Goal: Information Seeking & Learning: Understand process/instructions

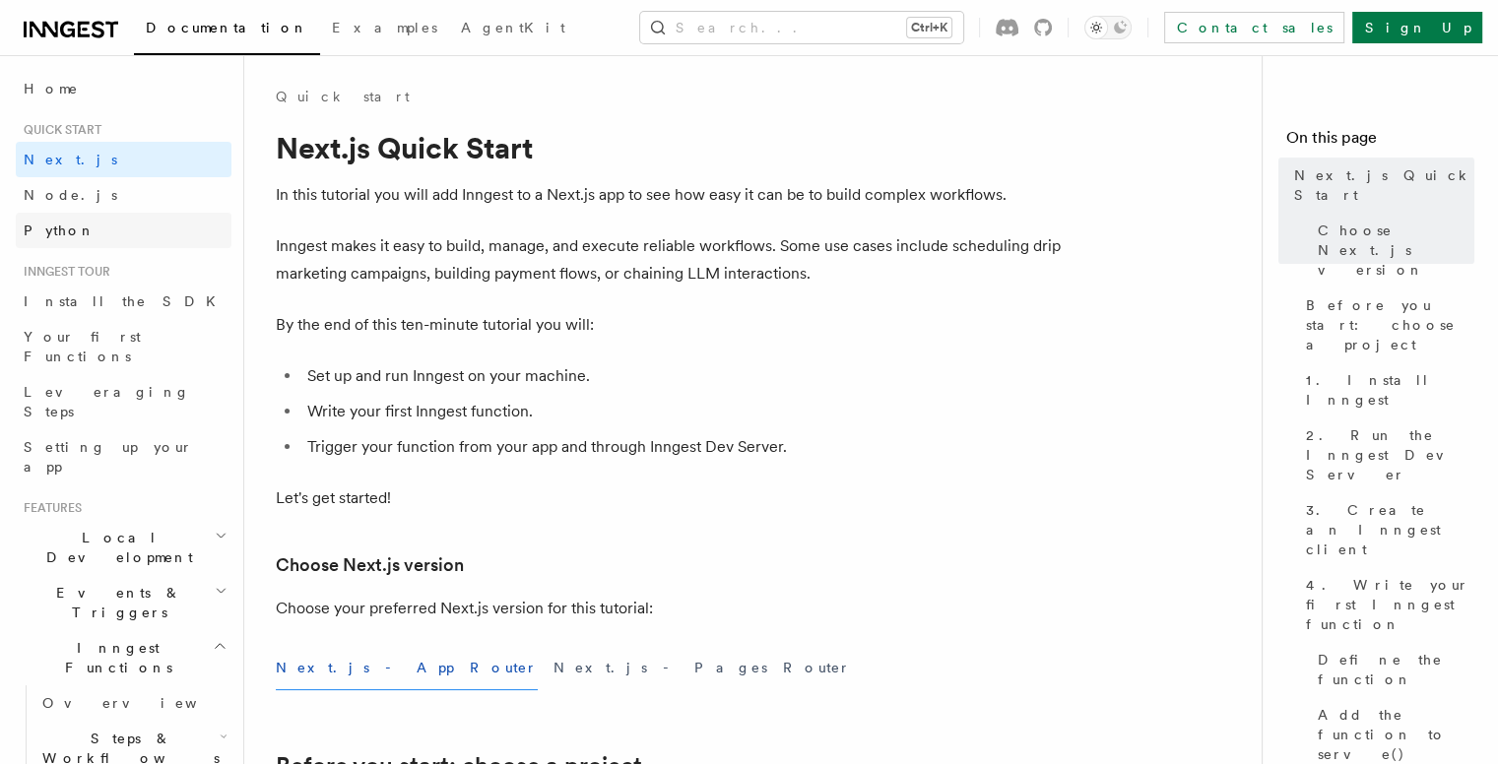
click at [63, 214] on link "Python" at bounding box center [124, 230] width 216 height 35
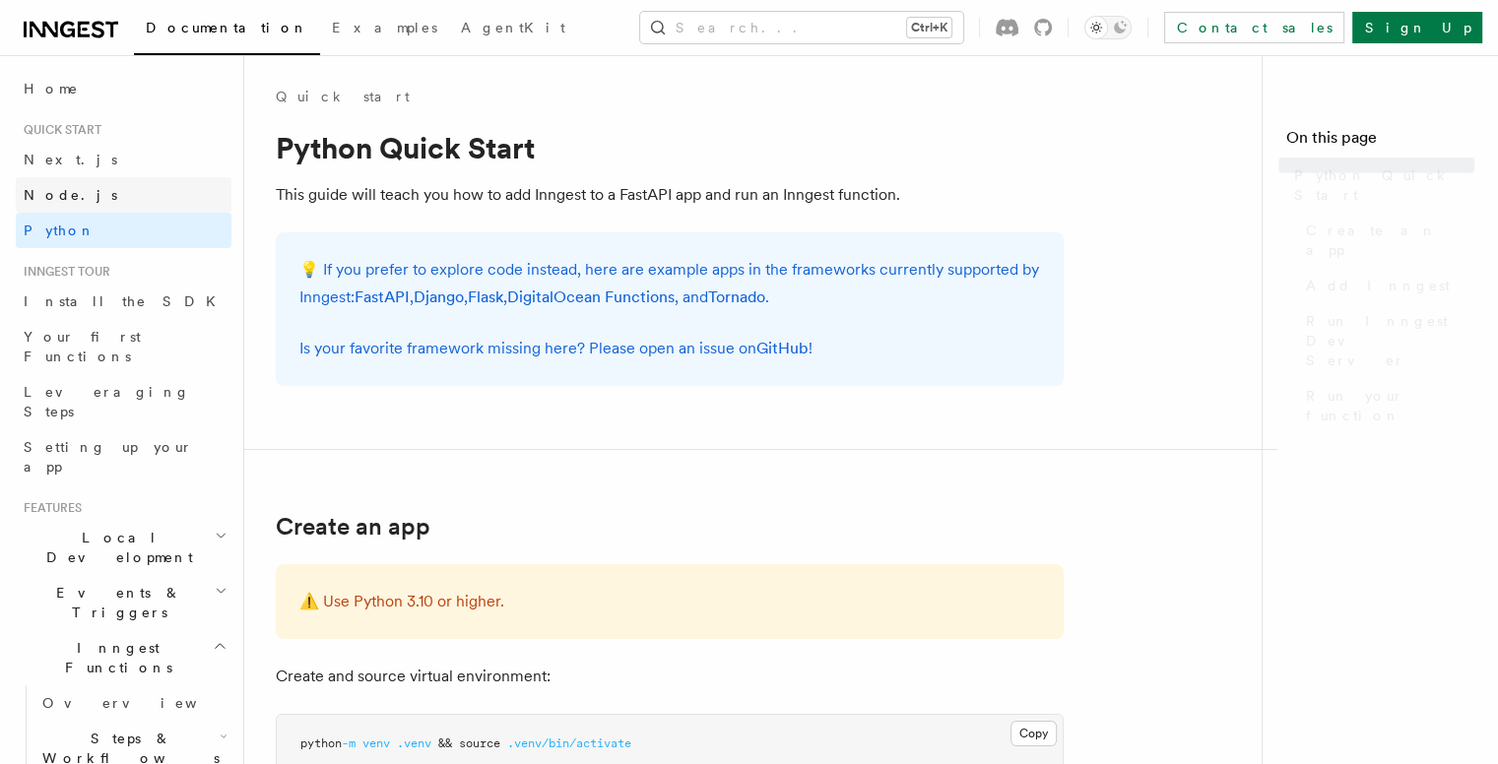
click at [67, 202] on span "Node.js" at bounding box center [71, 195] width 94 height 16
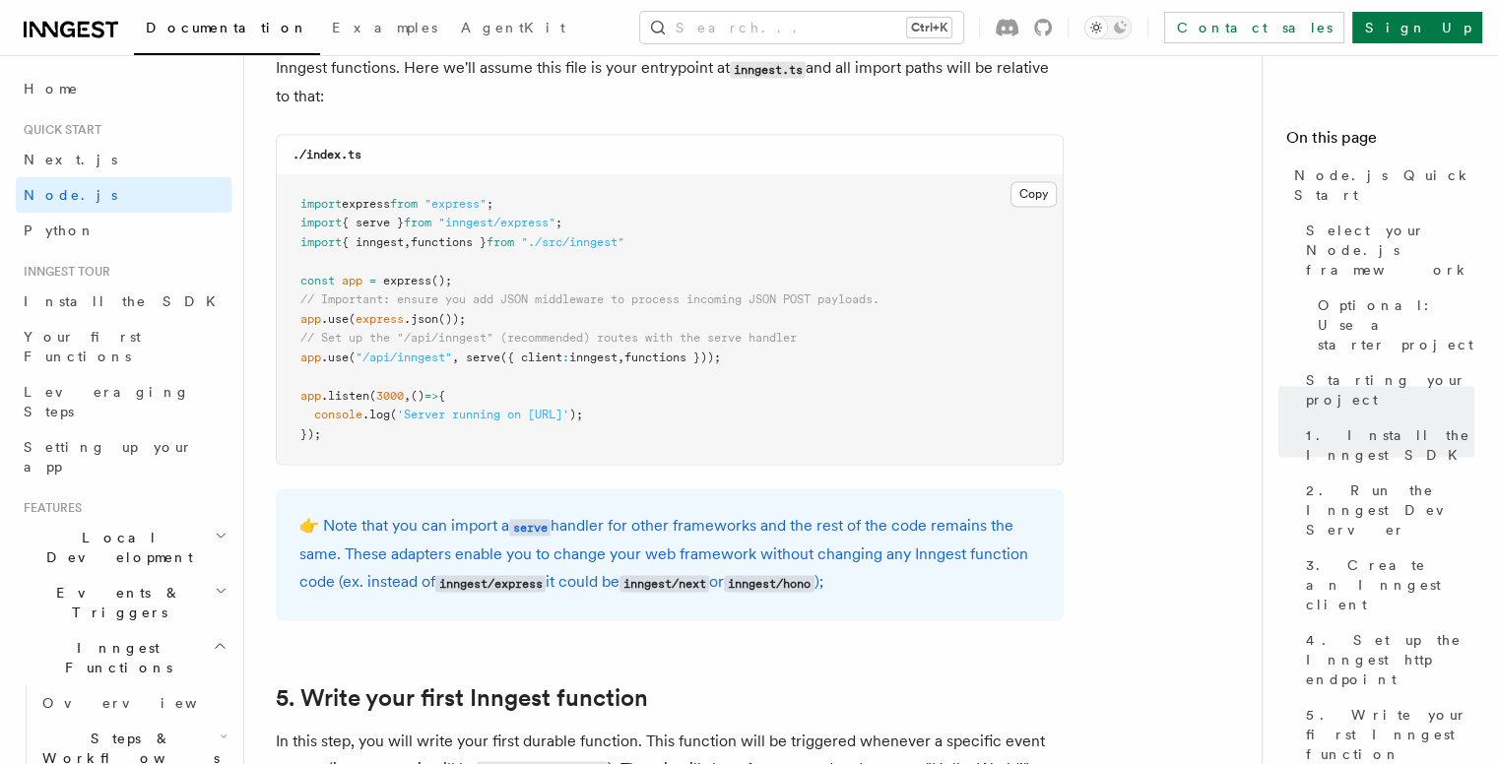
scroll to position [3151, 0]
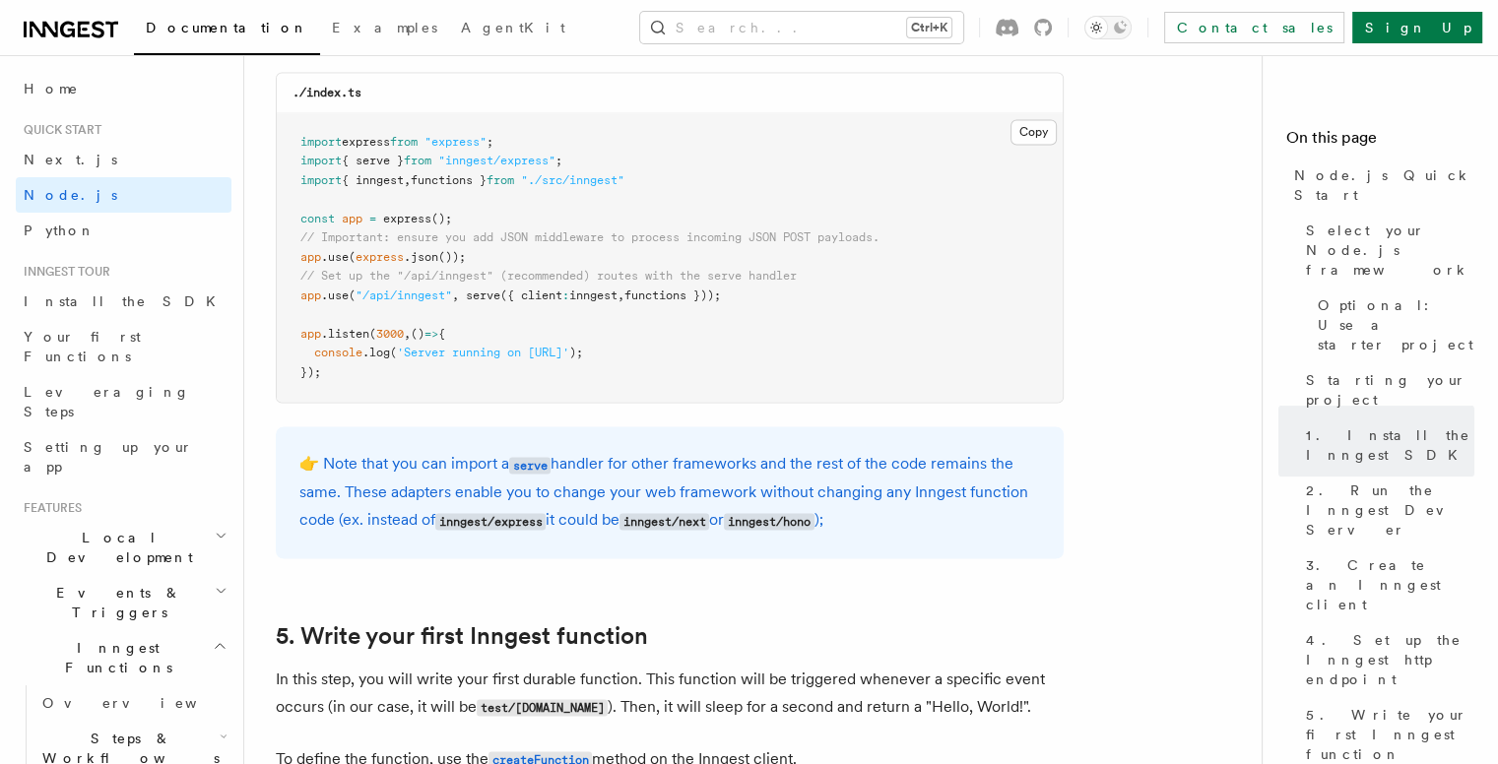
drag, startPoint x: 747, startPoint y: 300, endPoint x: 270, endPoint y: 292, distance: 477.6
copy span "app .use ( "/api/inngest" , serve ({ client : inngest , functions }));"
drag, startPoint x: 600, startPoint y: 167, endPoint x: 257, endPoint y: 169, distance: 342.6
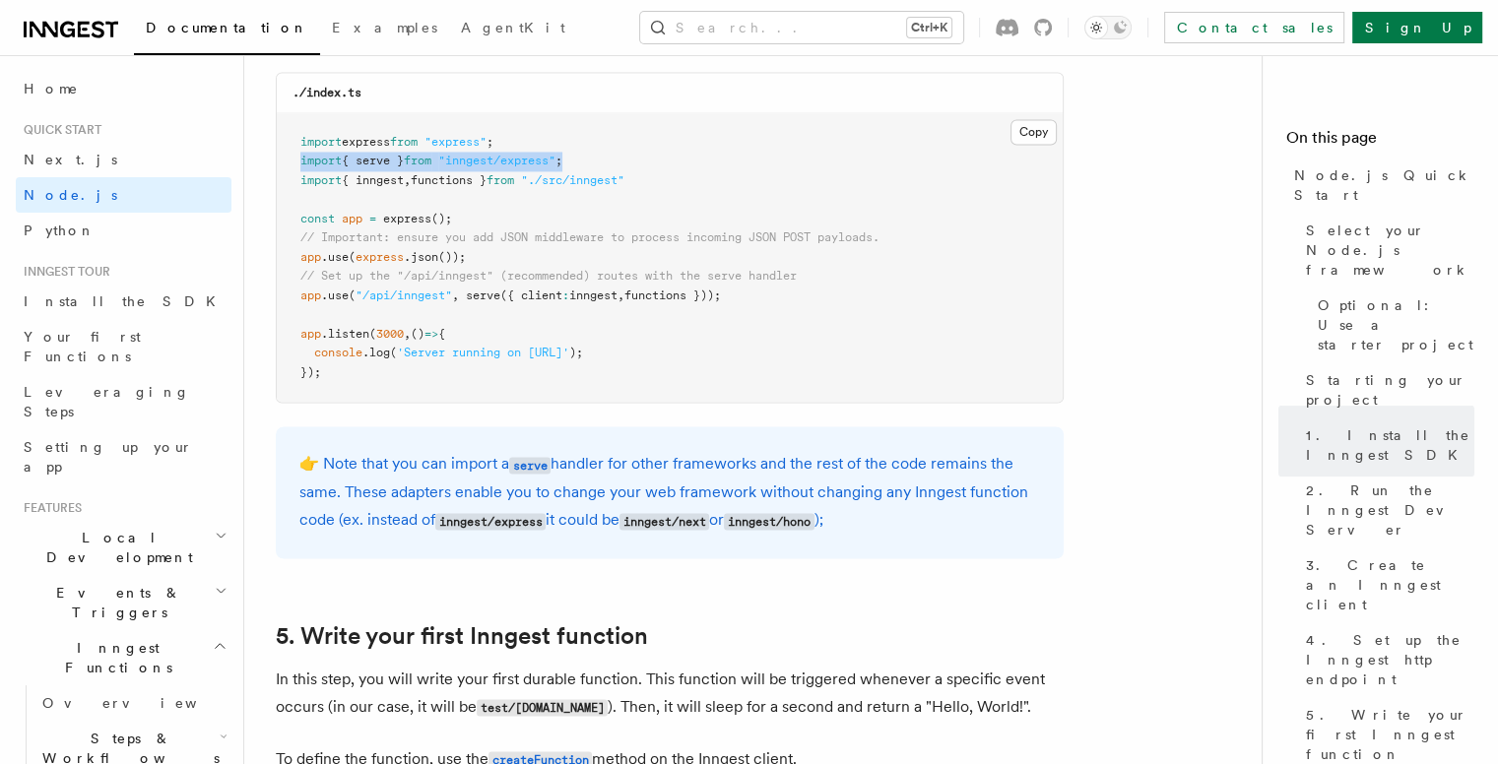
click at [610, 164] on pre "import express from "express" ; import { serve } from "inngest/express" ; impor…" at bounding box center [670, 257] width 786 height 289
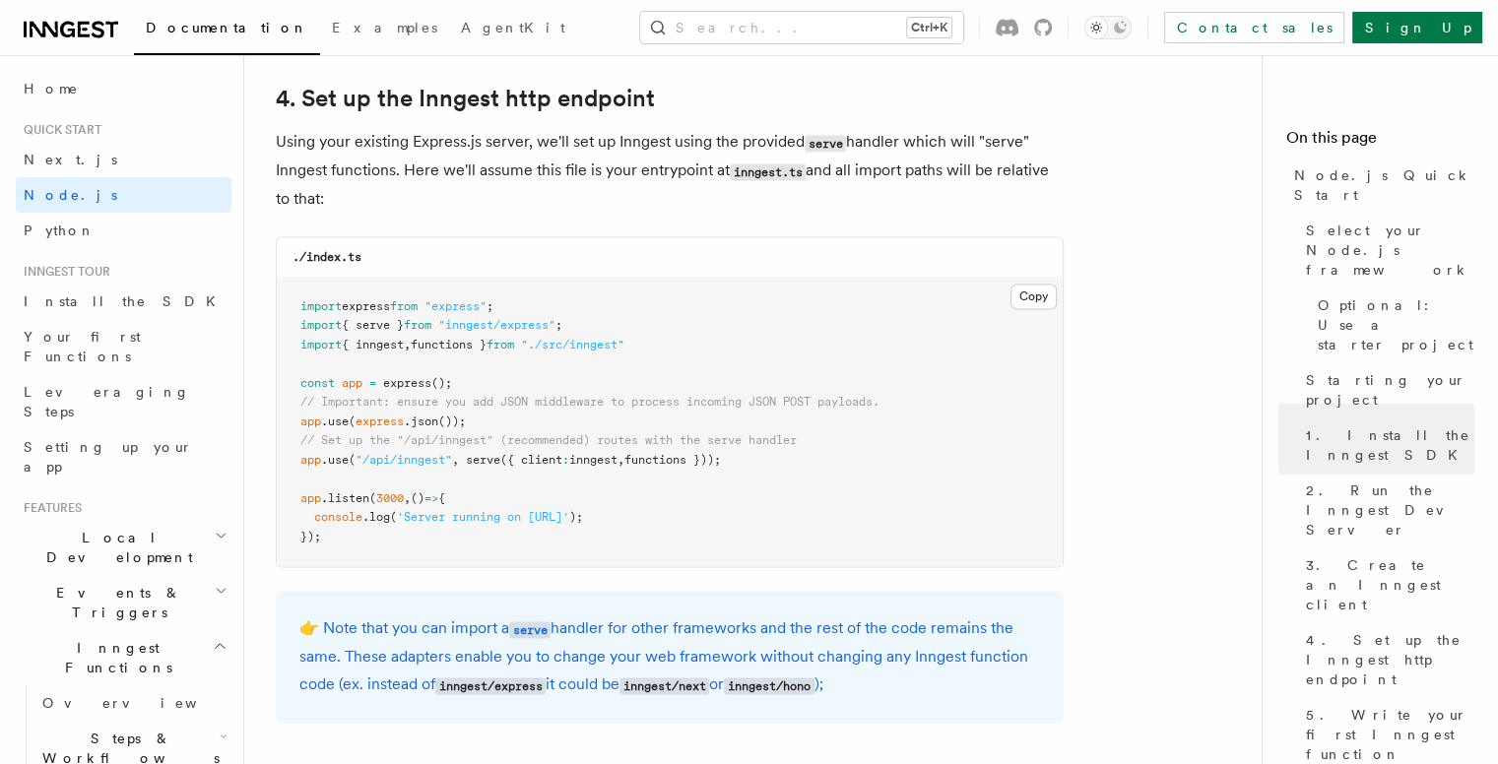
scroll to position [2954, 0]
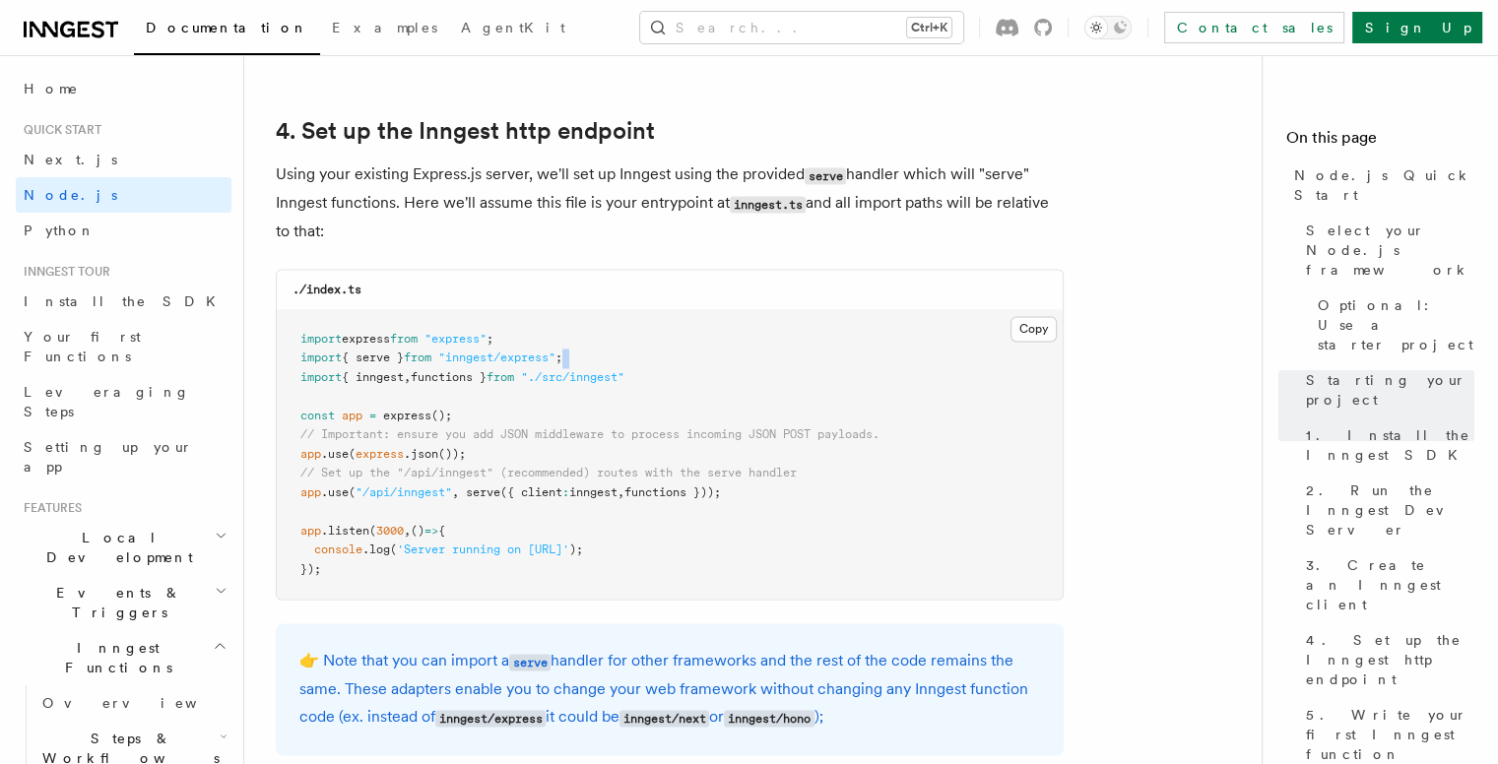
drag, startPoint x: 616, startPoint y: 363, endPoint x: 255, endPoint y: 370, distance: 361.4
click at [613, 357] on pre "import express from "express" ; import { serve } from "inngest/express" ; impor…" at bounding box center [670, 454] width 786 height 289
drag, startPoint x: 600, startPoint y: 357, endPoint x: 266, endPoint y: 363, distance: 333.8
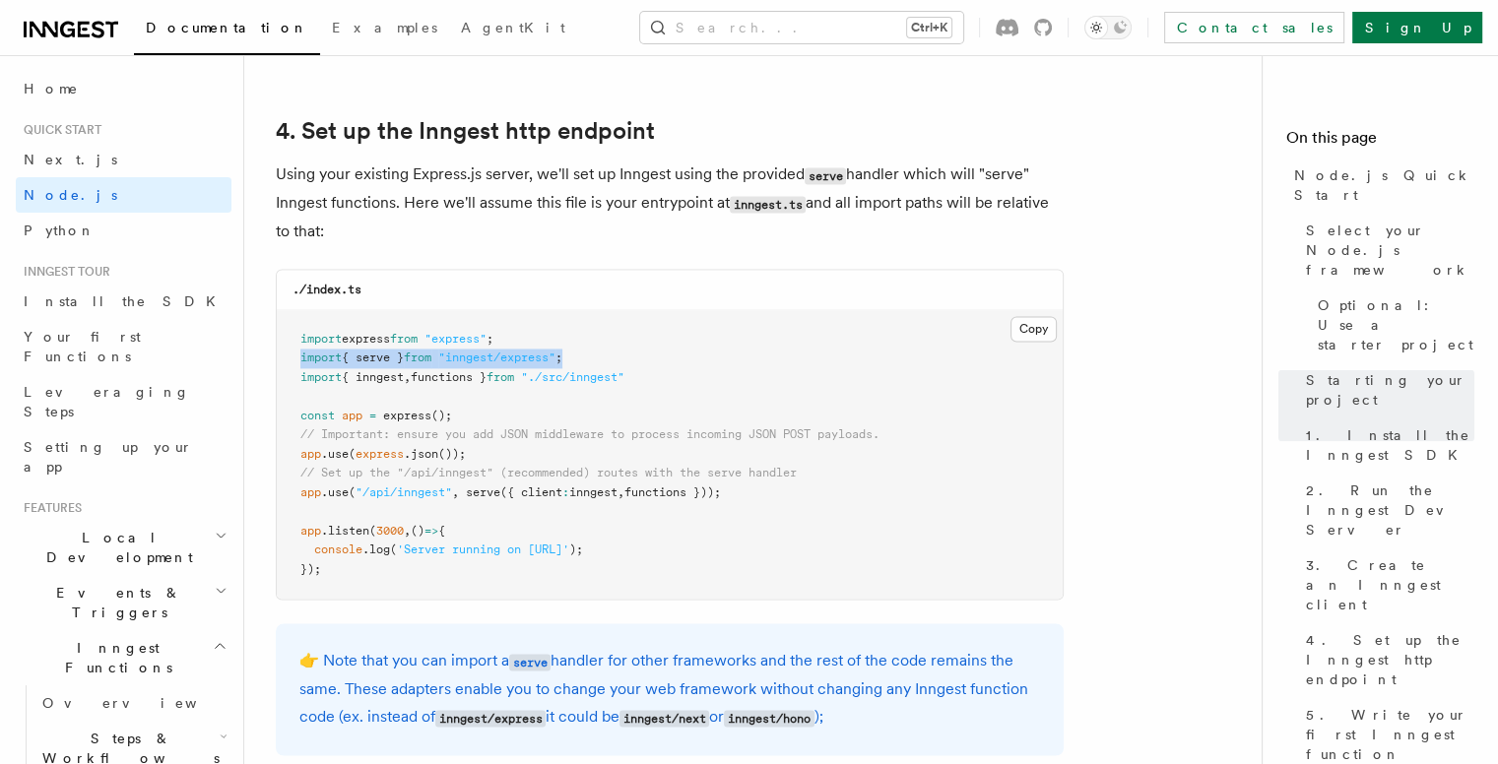
copy span "import { serve } from "inngest/express" ;"
